Goal: Task Accomplishment & Management: Complete application form

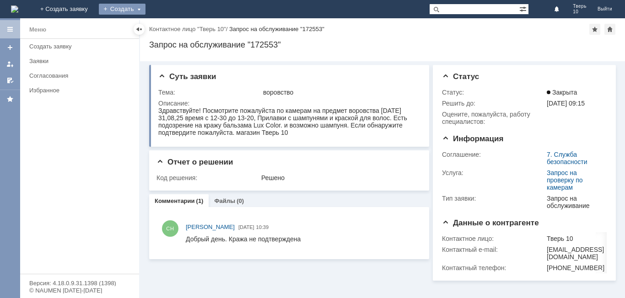
click at [145, 9] on div "Создать" at bounding box center [122, 9] width 47 height 11
click at [169, 27] on link "Заявка" at bounding box center [135, 27] width 69 height 11
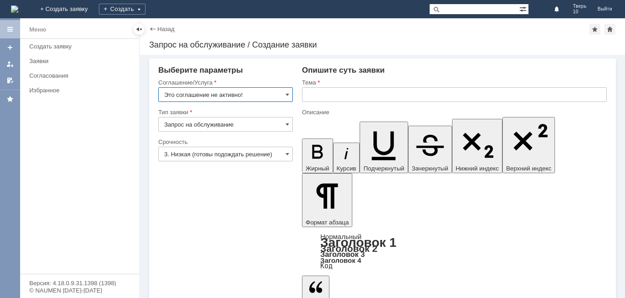
click at [278, 93] on input "Это соглашение не активно!" at bounding box center [225, 94] width 134 height 15
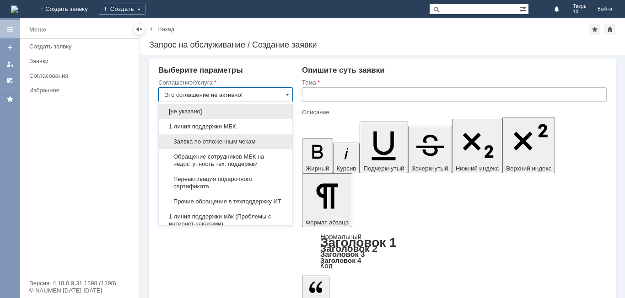
click at [230, 143] on span "Заявка по отложенным чекам" at bounding box center [225, 141] width 123 height 7
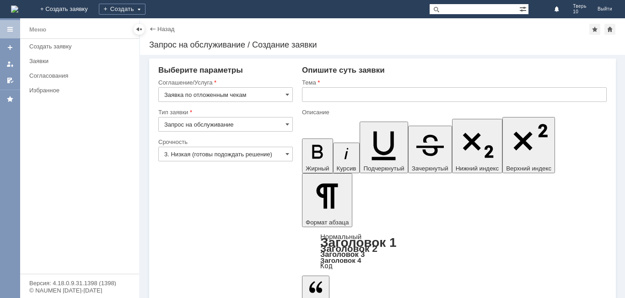
type input "Заявка по отложенным чекам"
click at [321, 97] on input "text" at bounding box center [454, 94] width 304 height 15
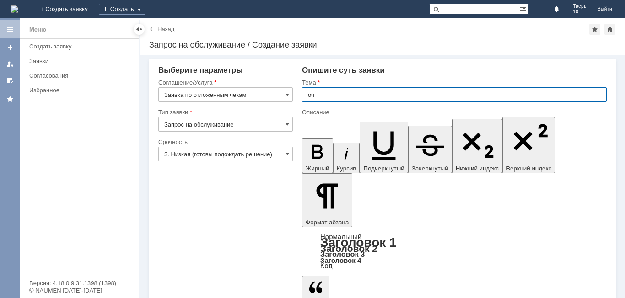
type input "оч"
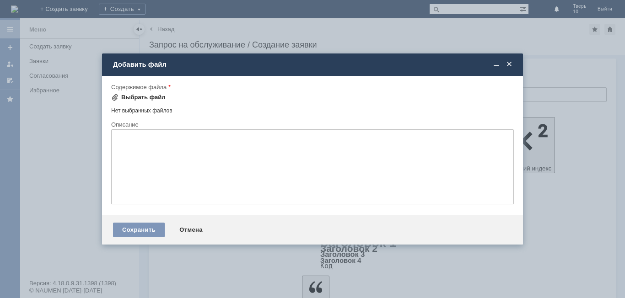
click at [139, 98] on div "Выбрать файл" at bounding box center [143, 97] width 44 height 7
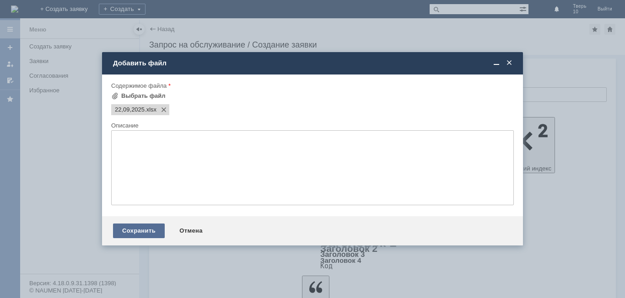
click at [129, 232] on div "Сохранить" at bounding box center [139, 231] width 52 height 15
